Goal: Information Seeking & Learning: Check status

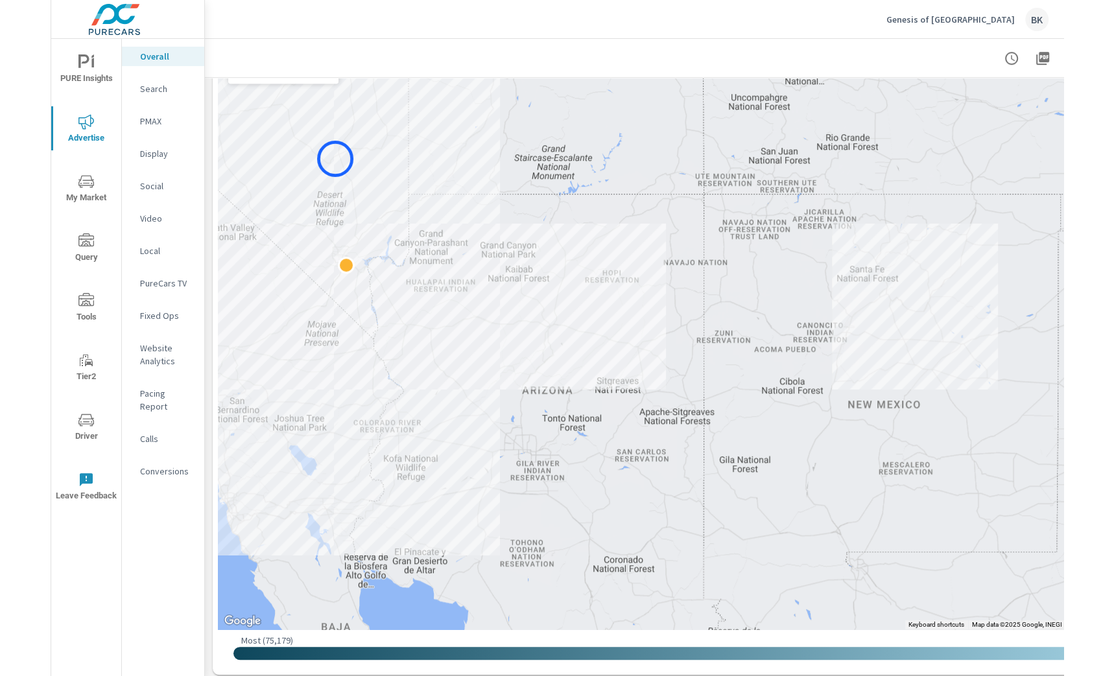
scroll to position [385, 0]
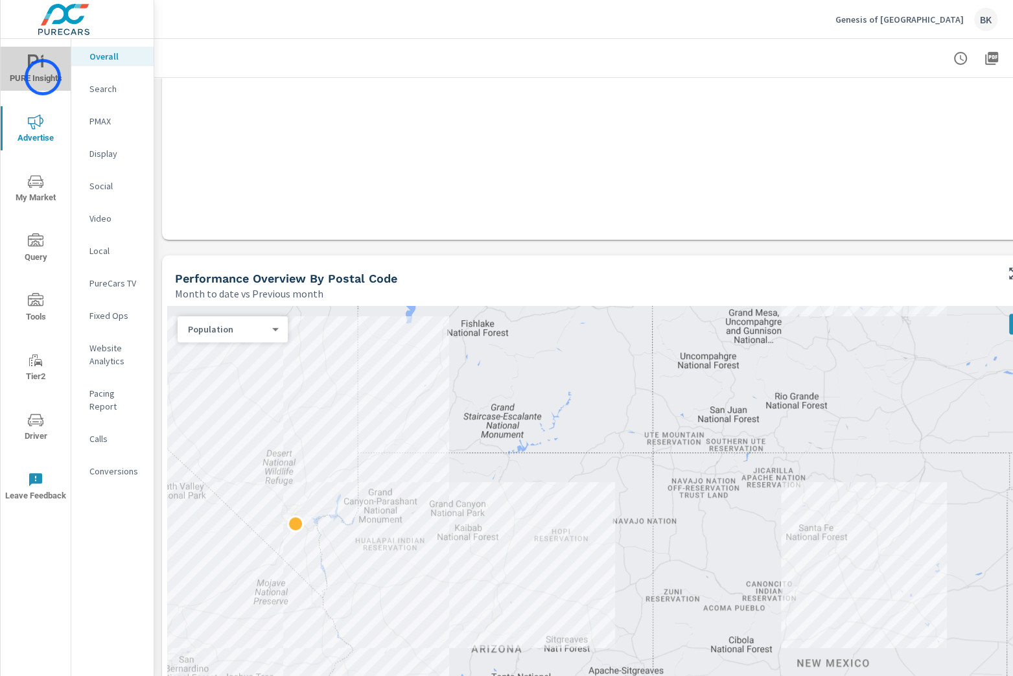
click at [43, 77] on span "PURE Insights" at bounding box center [36, 70] width 62 height 32
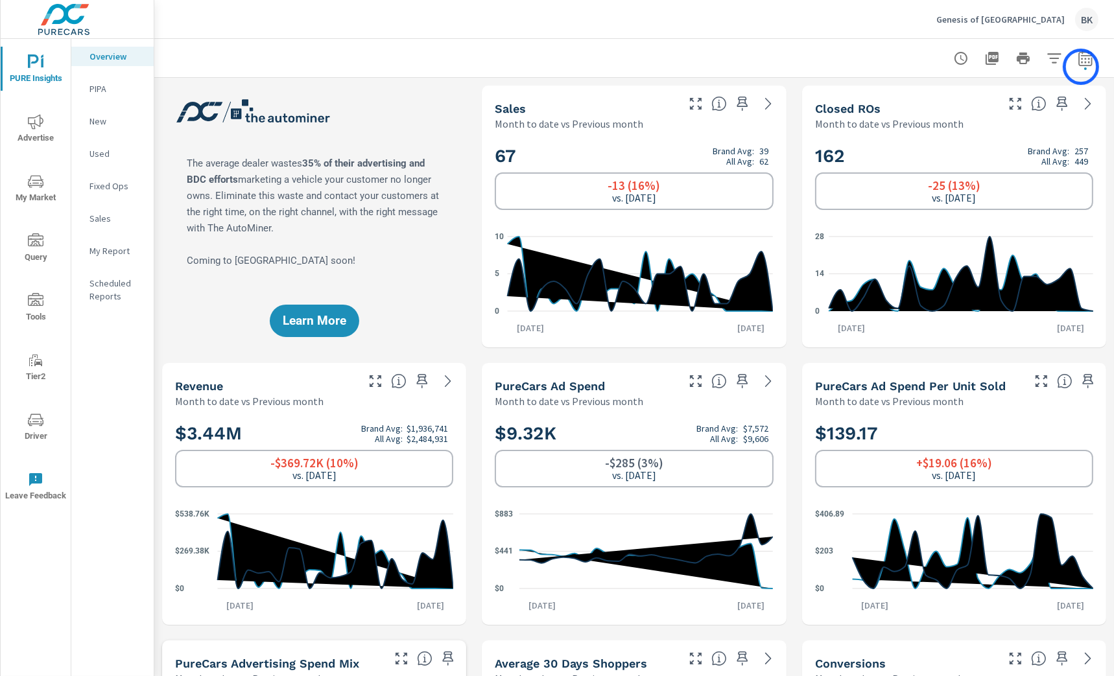
click at [1013, 67] on button "button" at bounding box center [1085, 58] width 26 height 26
select select "Month to date"
select select "Previous month"
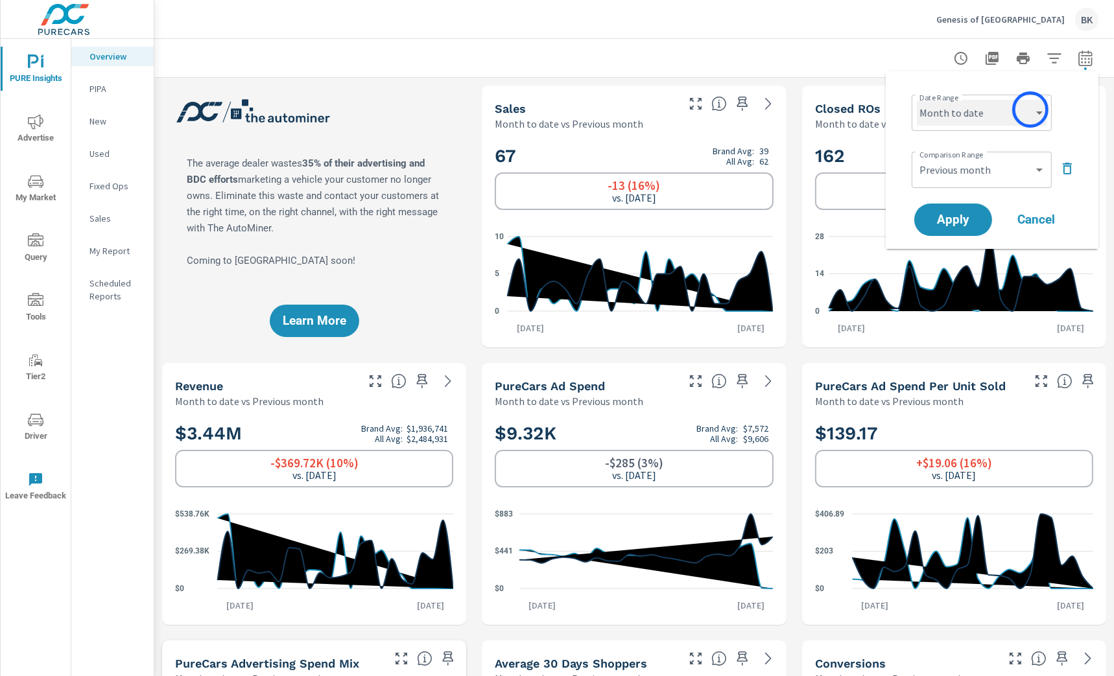
click at [1013, 116] on select "Custom [DATE] Last week Last 7 days Last 14 days Last 30 days Last 45 days Last…" at bounding box center [982, 113] width 130 height 26
click at [917, 100] on select "Custom [DATE] Last week Last 7 days Last 14 days Last 30 days Last 45 days Last…" at bounding box center [982, 113] width 130 height 26
select select "custom"
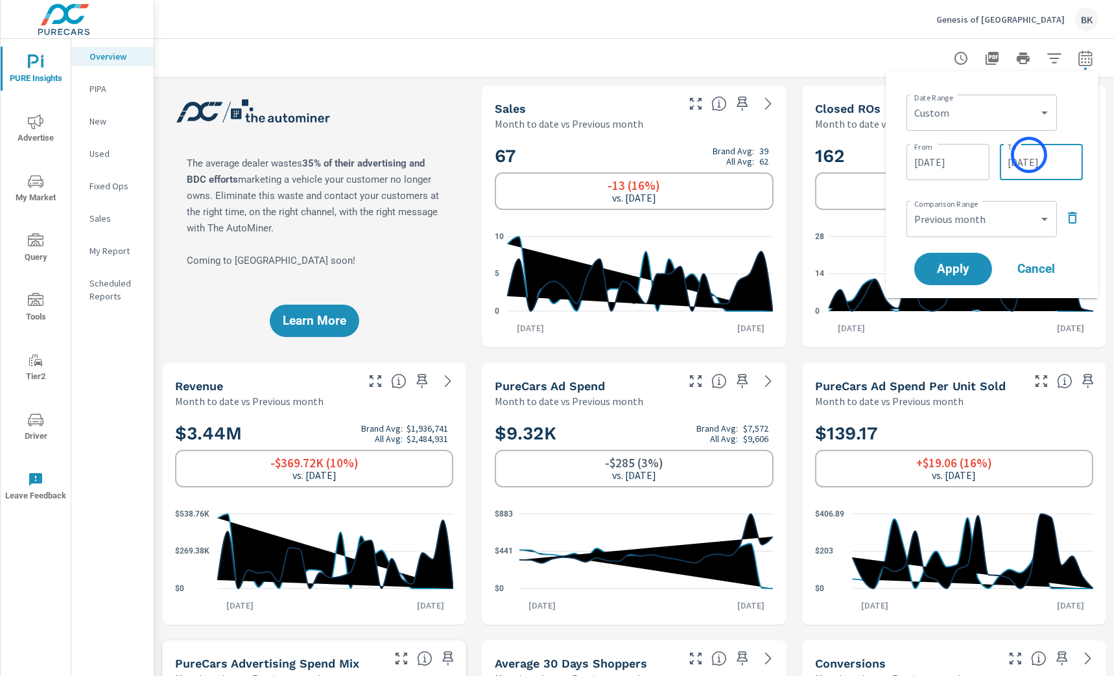
click at [1013, 155] on input "[DATE]" at bounding box center [1041, 162] width 73 height 26
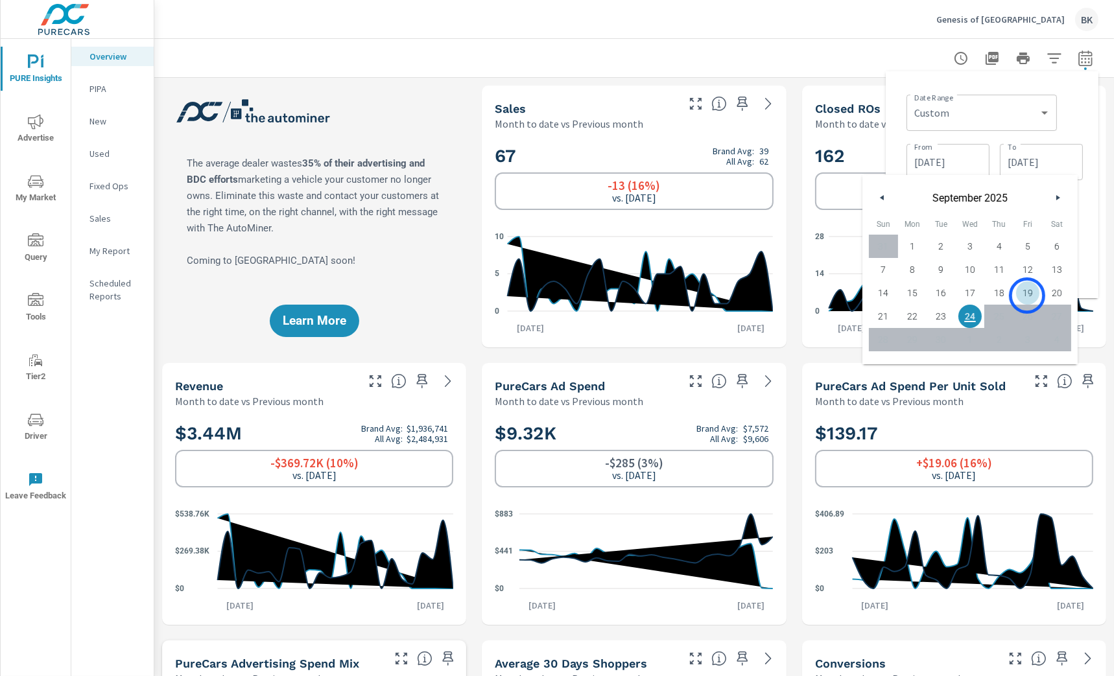
click at [1013, 296] on span "19" at bounding box center [1027, 293] width 29 height 17
type input "[DATE]"
click at [1013, 110] on div "Date Range Custom [DATE] Last week Last 7 days Last 14 days Last 30 days Last 4…" at bounding box center [994, 111] width 176 height 44
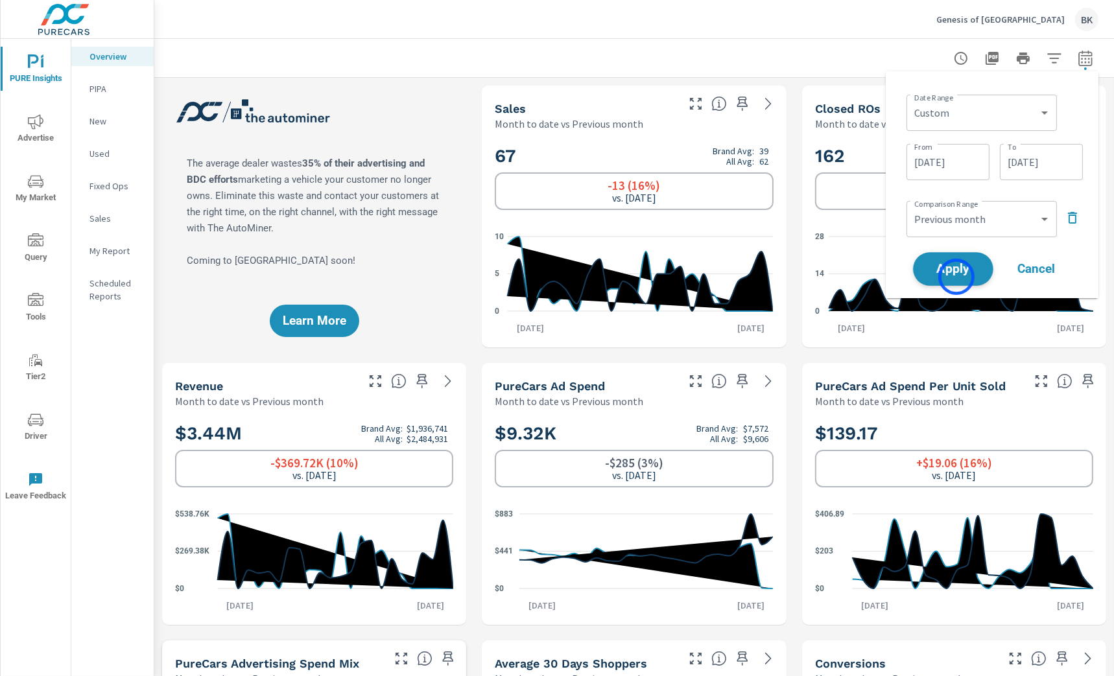
click at [956, 277] on button "Apply" at bounding box center [953, 269] width 80 height 34
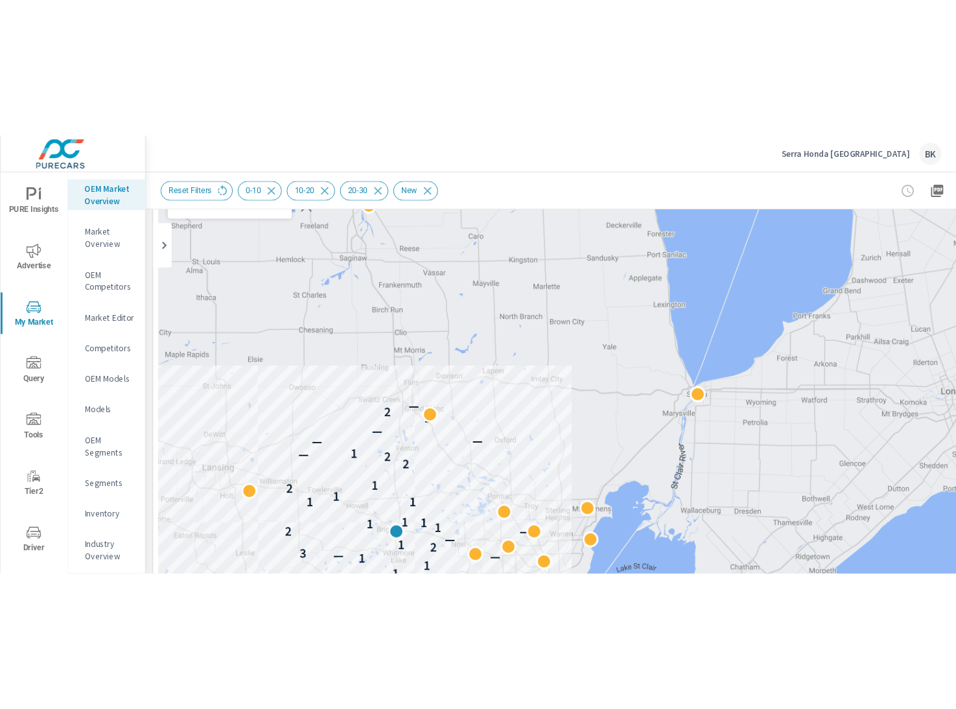
scroll to position [193, 81]
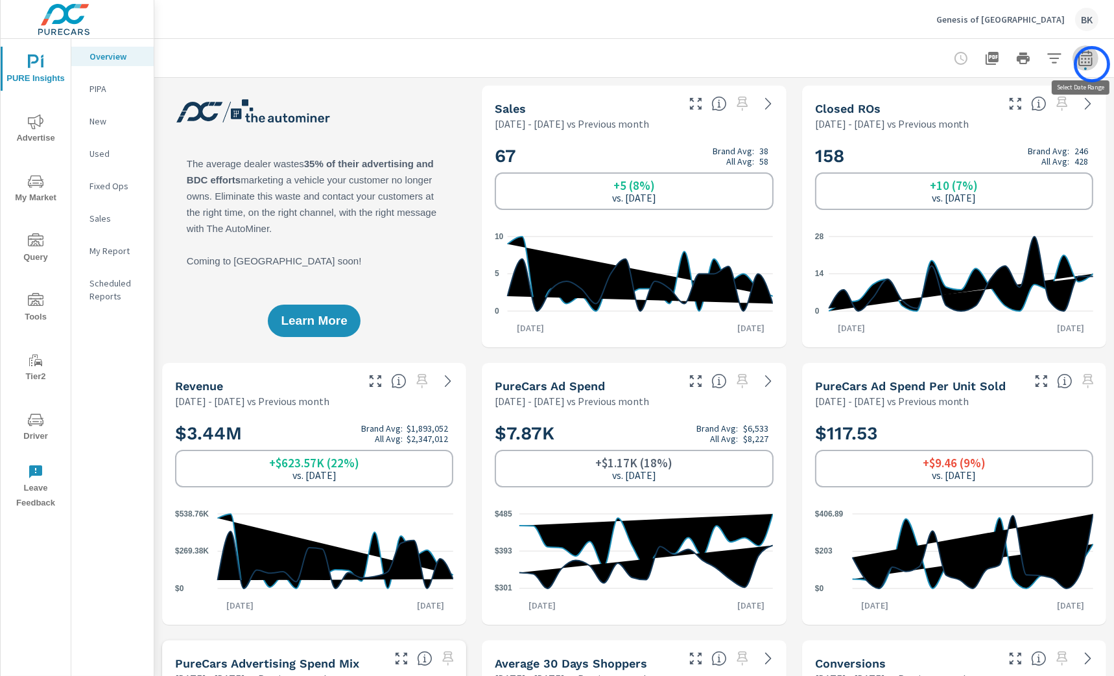
click at [1092, 64] on icon "button" at bounding box center [1086, 59] width 16 height 16
select select "Previous month"
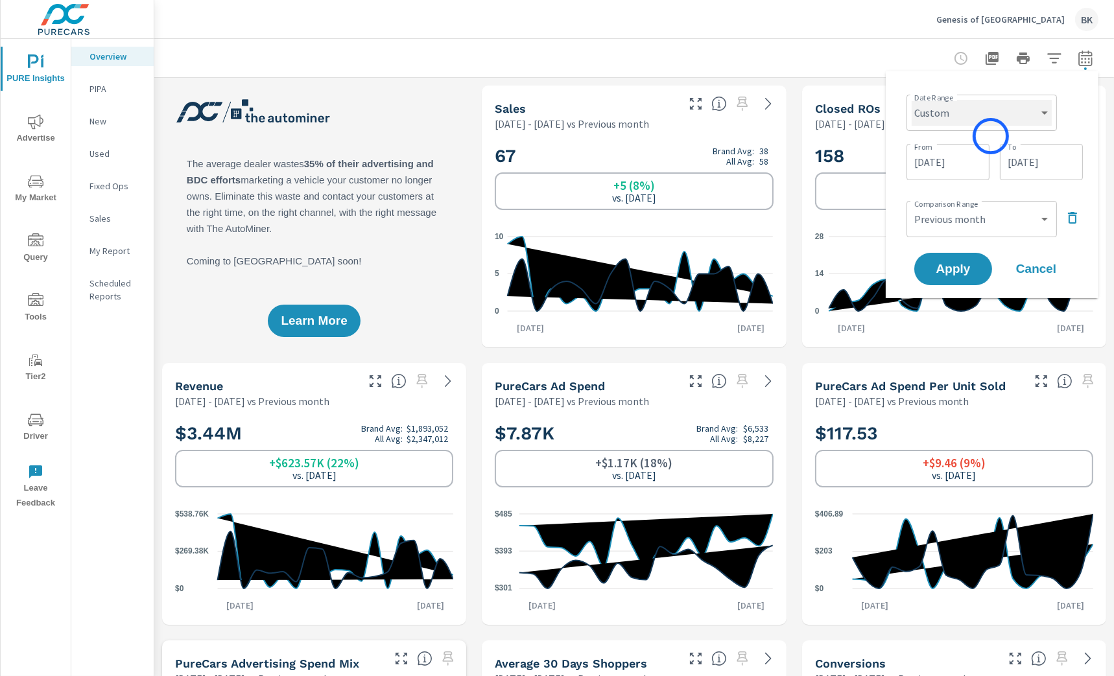
click at [991, 117] on select "Custom [DATE] Last week Last 7 days Last 14 days Last 30 days Last 45 days Last…" at bounding box center [982, 113] width 140 height 26
click at [912, 100] on select "Custom [DATE] Last week Last 7 days Last 14 days Last 30 days Last 45 days Last…" at bounding box center [982, 113] width 140 height 26
select select "Month to date"
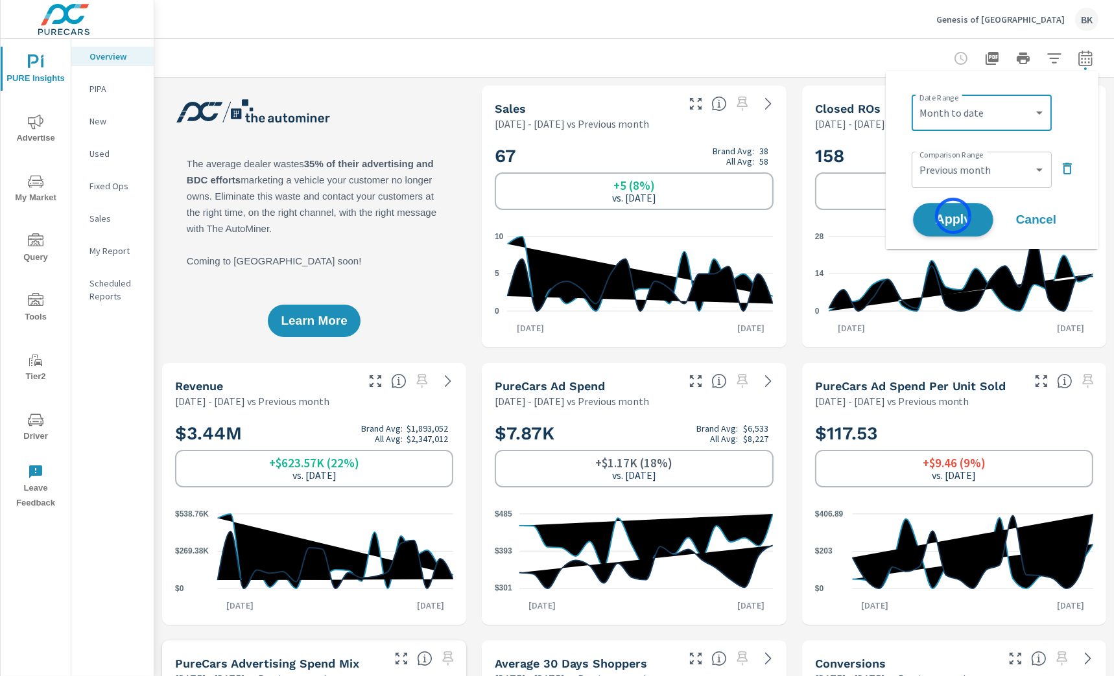
click at [953, 216] on span "Apply" at bounding box center [953, 220] width 53 height 12
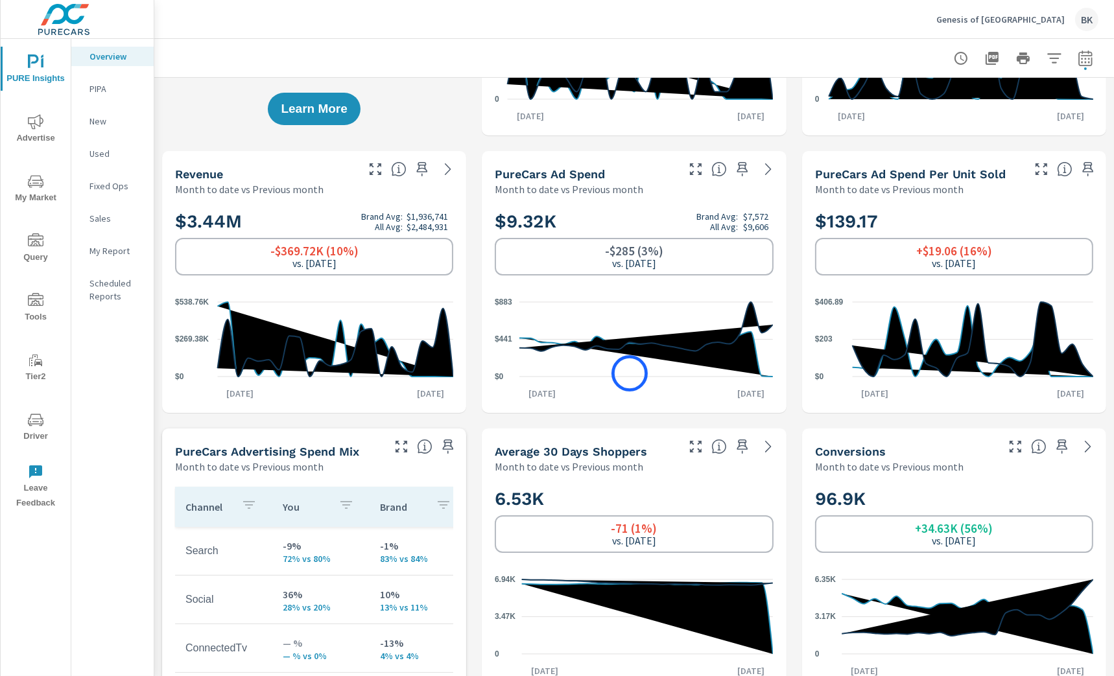
scroll to position [125, 0]
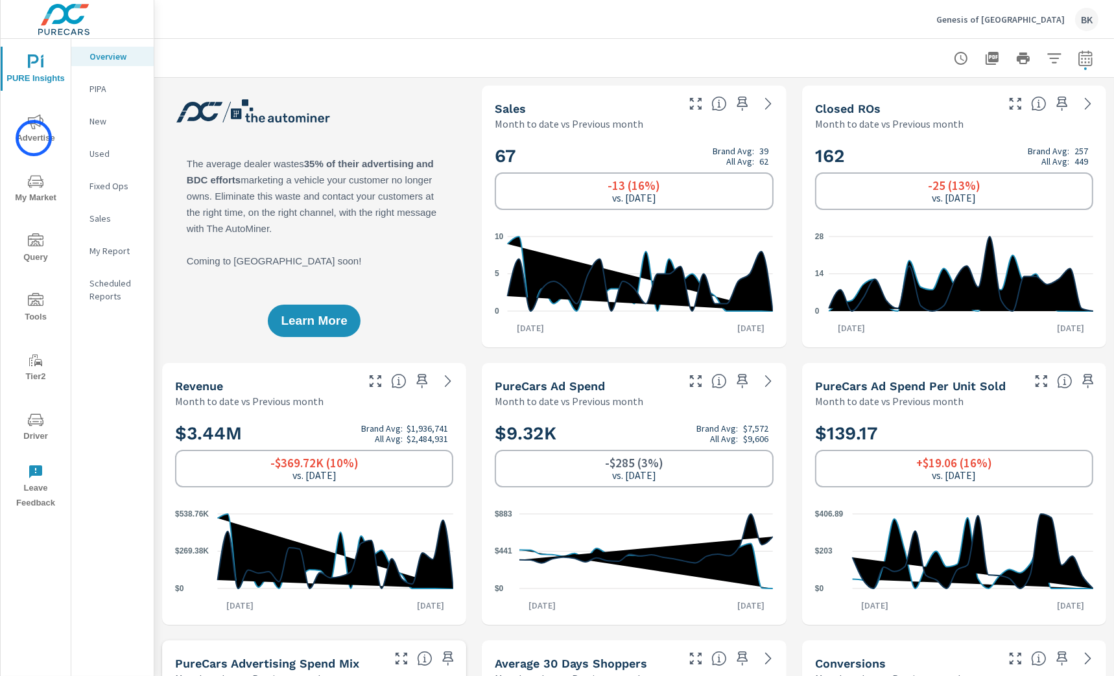
click at [34, 137] on span "Advertise" at bounding box center [36, 130] width 62 height 32
